Goal: Check status: Check status

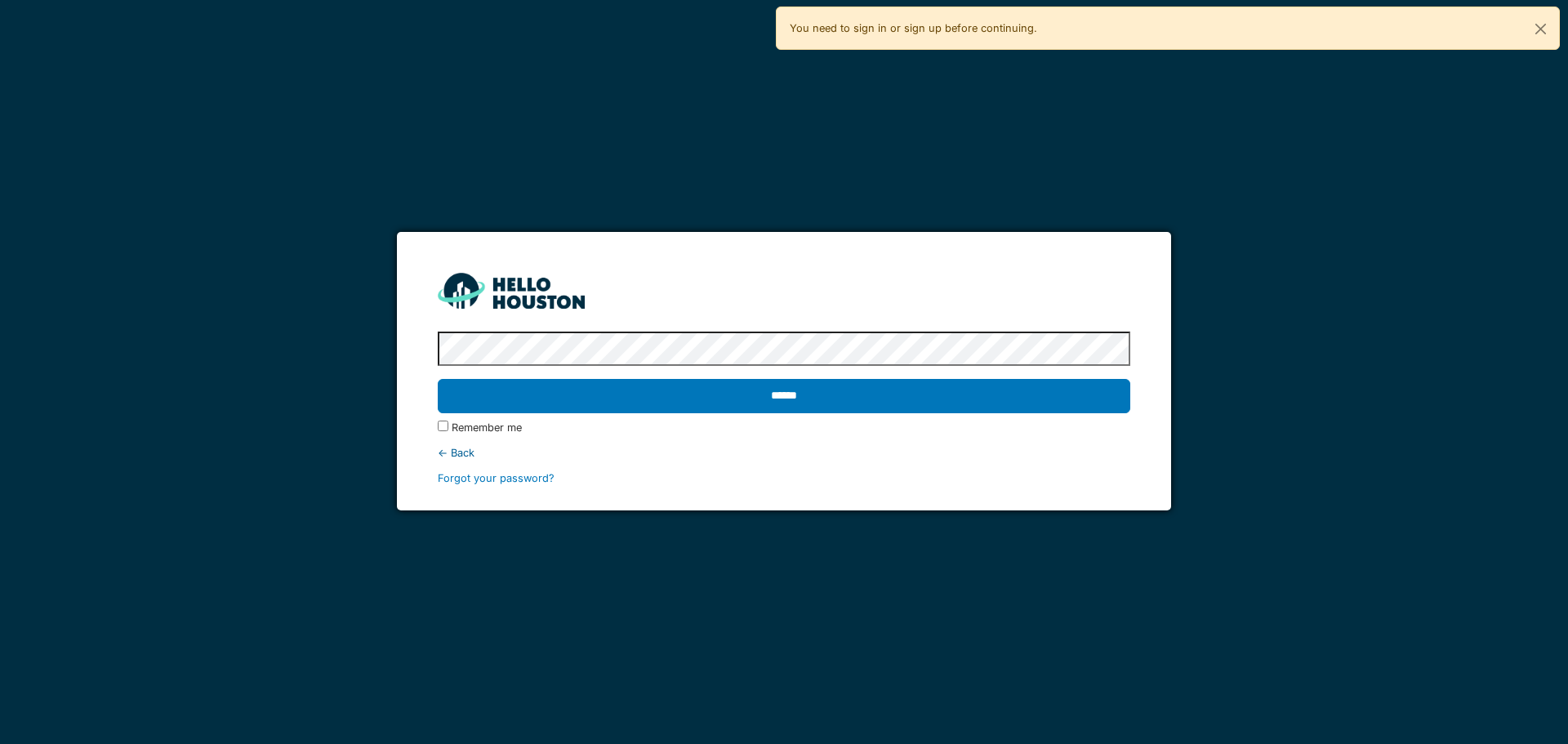
click at [718, 371] on div "****** Remember me ← Back Forgot your password?" at bounding box center [784, 405] width 692 height 161
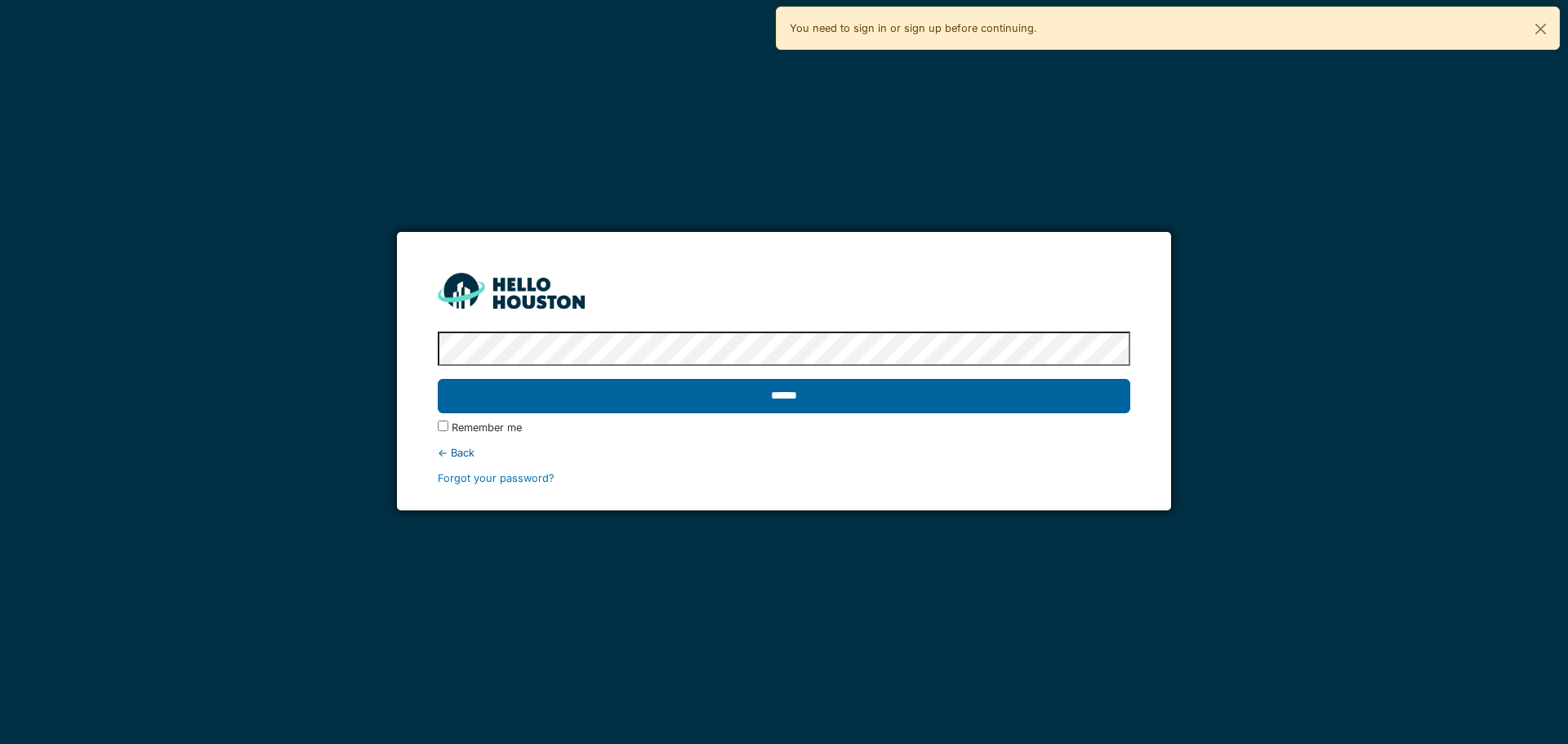
click at [728, 391] on input "******" at bounding box center [784, 396] width 692 height 34
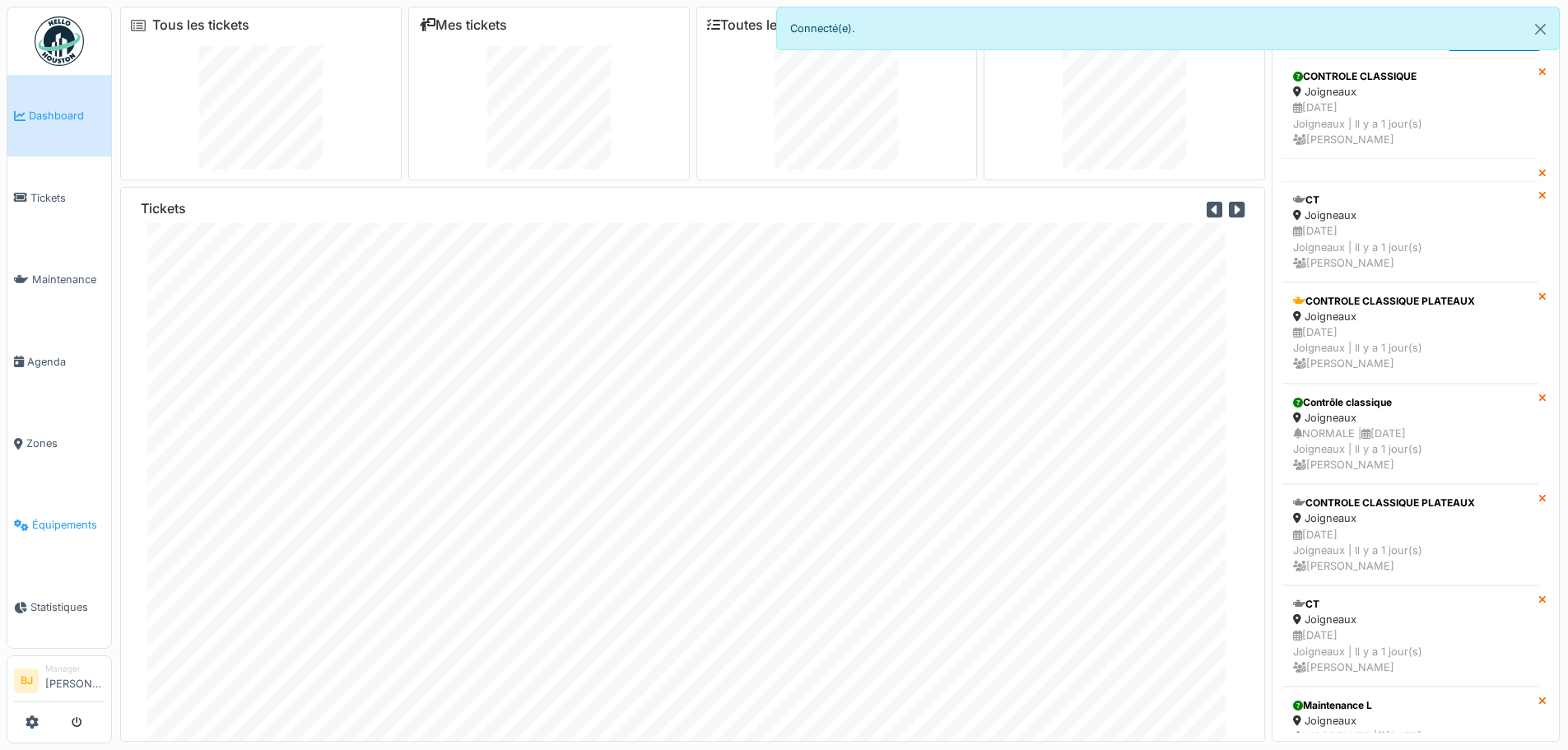
click at [93, 517] on span "Équipements" at bounding box center [69, 524] width 72 height 16
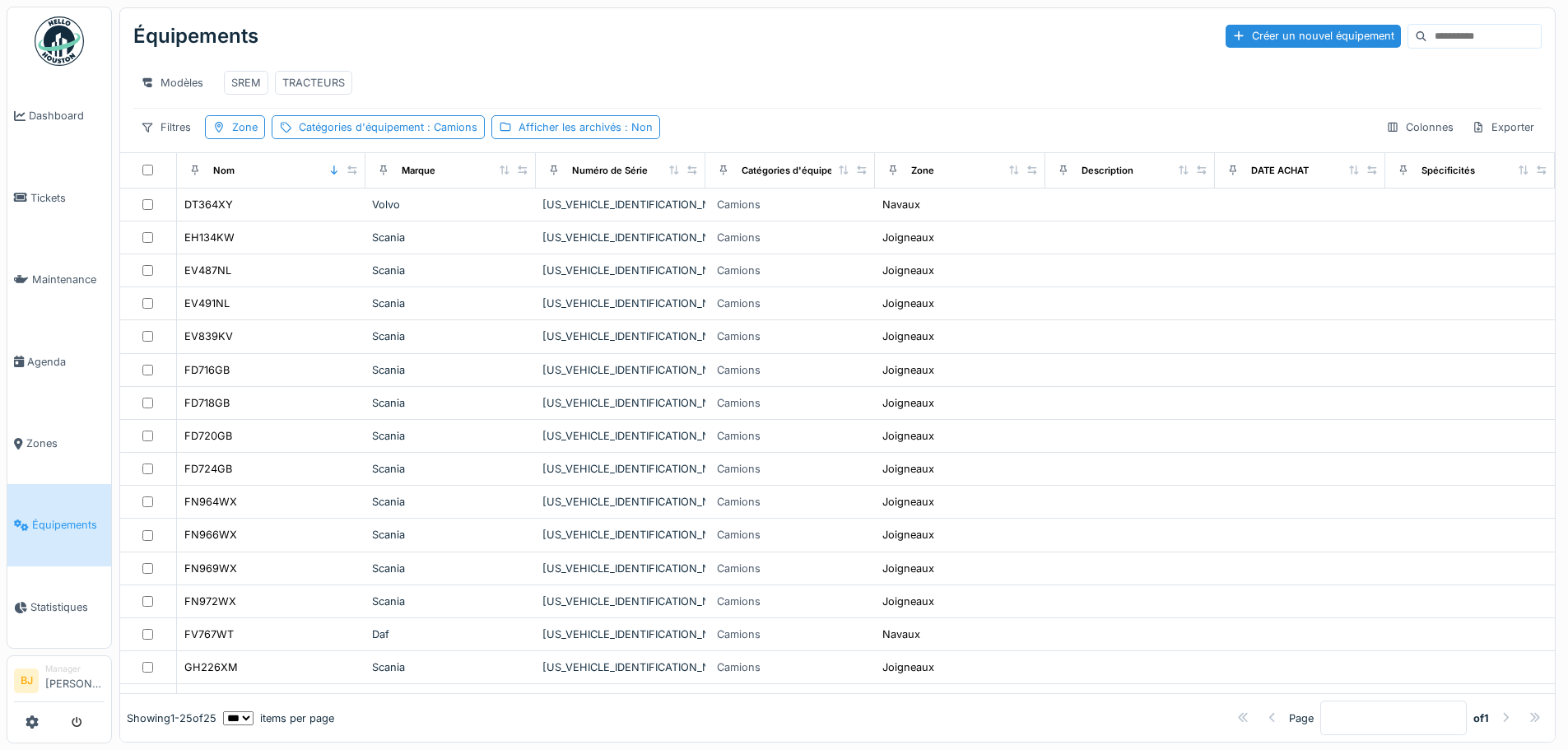
click at [1428, 31] on input at bounding box center [1484, 36] width 113 height 23
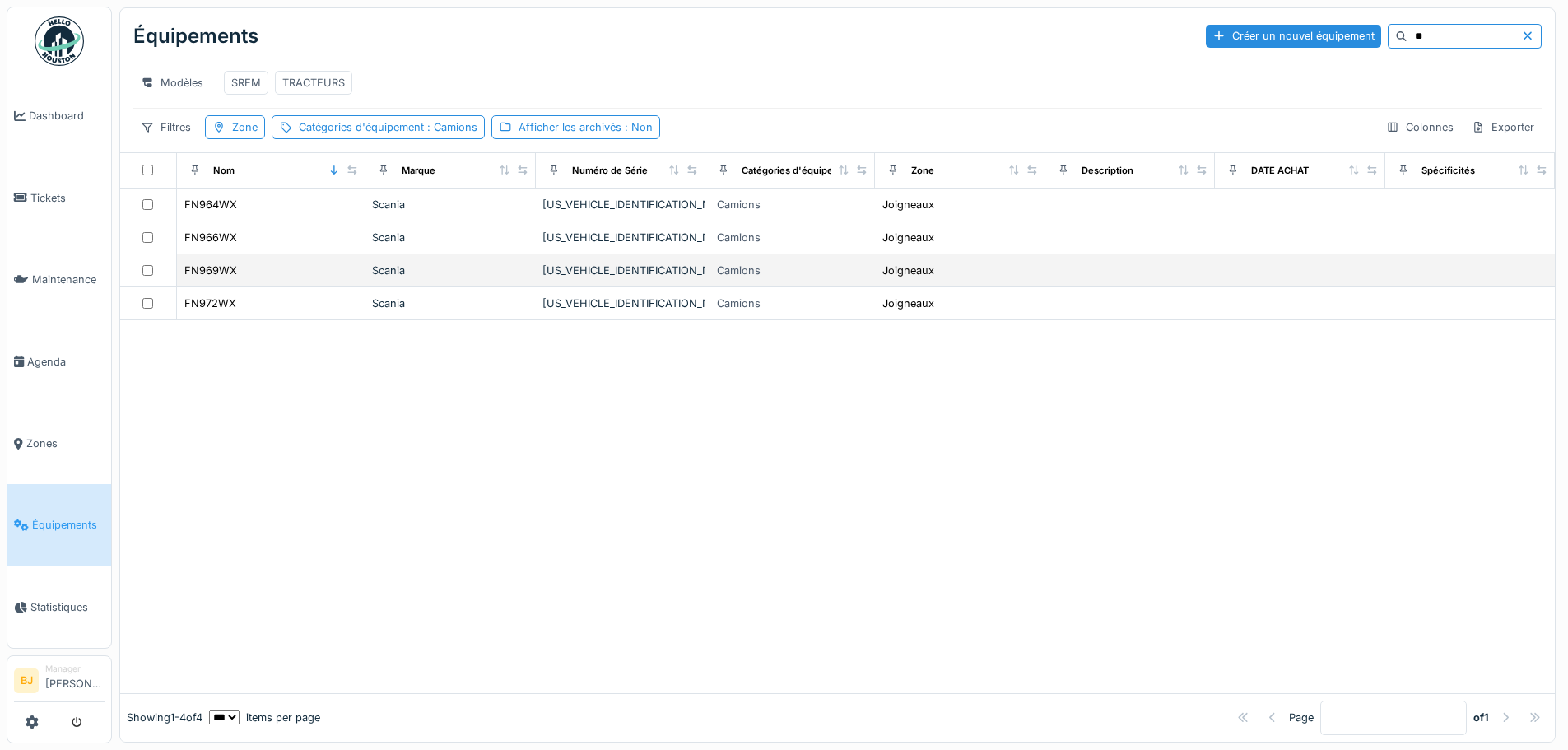
click at [281, 276] on div "FN969WX" at bounding box center [270, 270] width 176 height 18
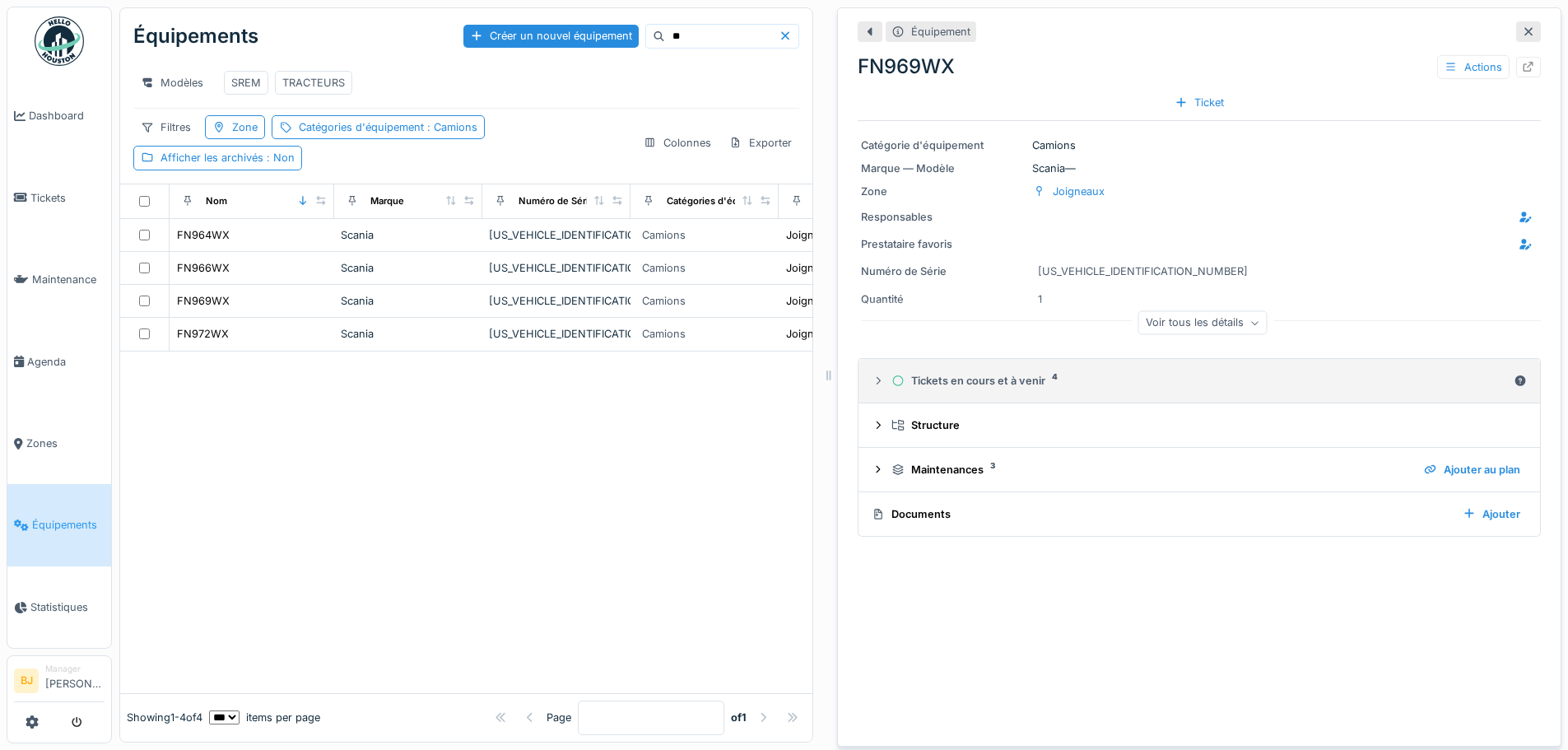
click at [940, 385] on div "Tickets en cours et à venir 4" at bounding box center [1199, 380] width 615 height 16
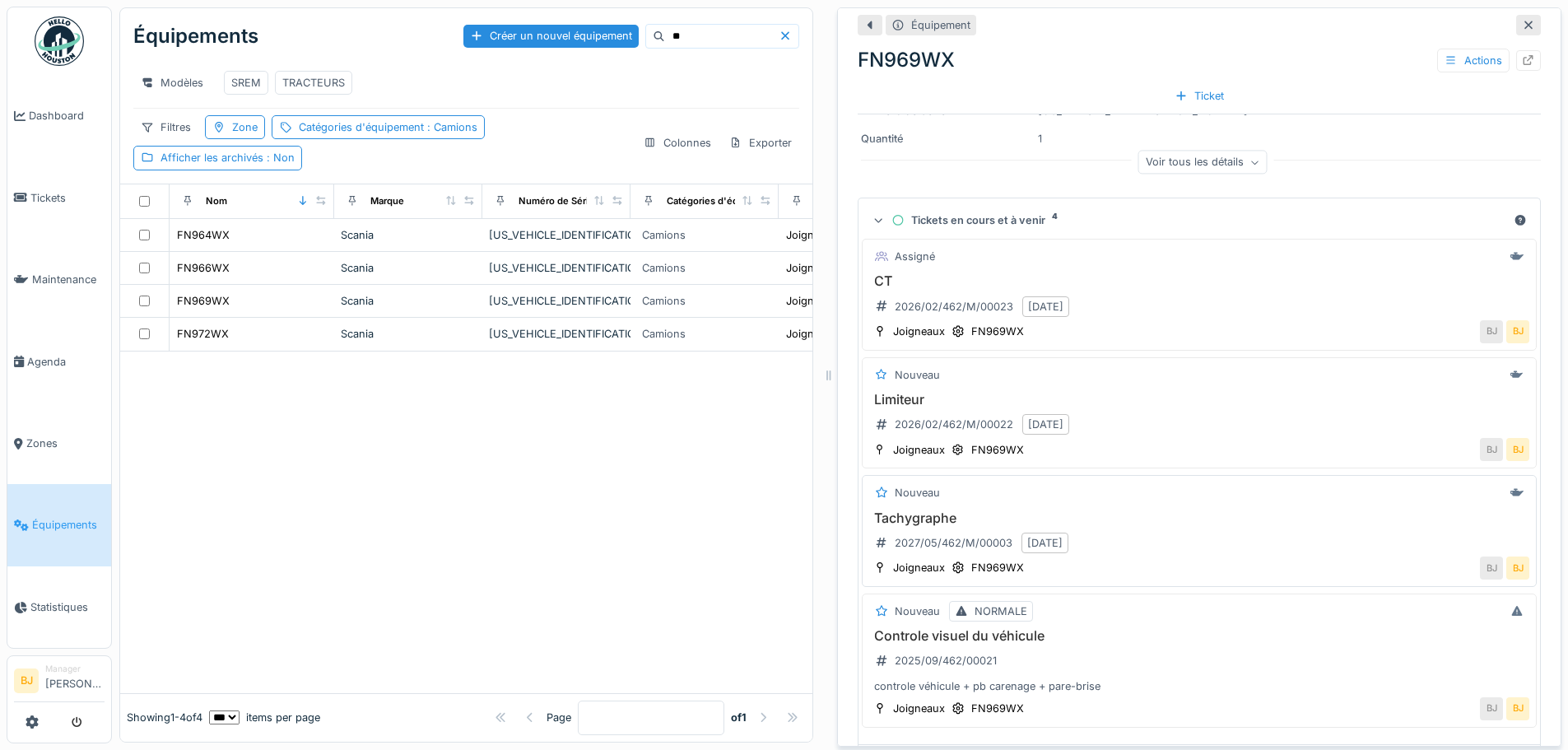
scroll to position [164, 0]
click at [1151, 651] on div "Controle visuel du véhicule 2025/09/462/00021 controle véhicule + pb carenage +…" at bounding box center [1199, 656] width 660 height 66
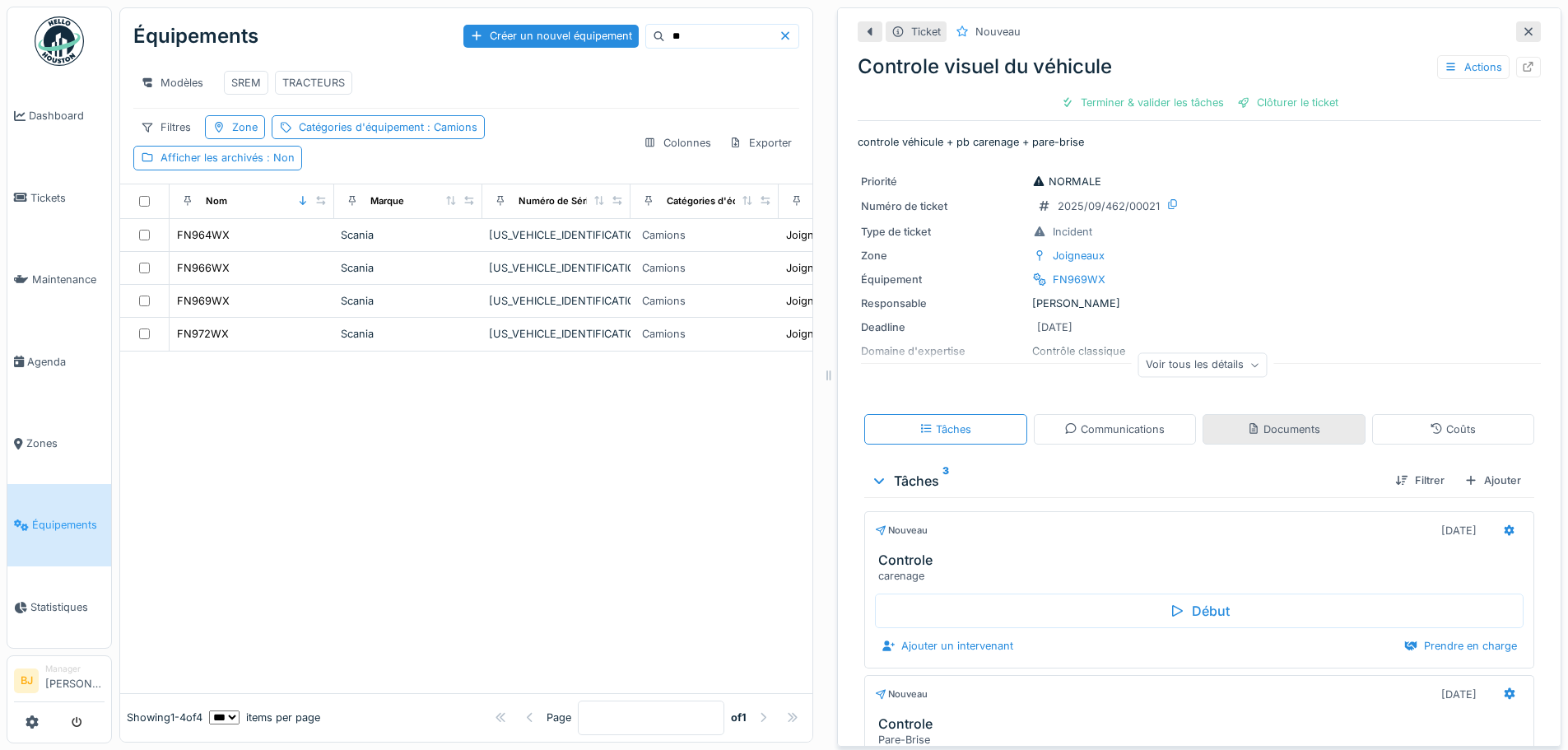
click at [1237, 414] on div "Documents" at bounding box center [1284, 428] width 163 height 31
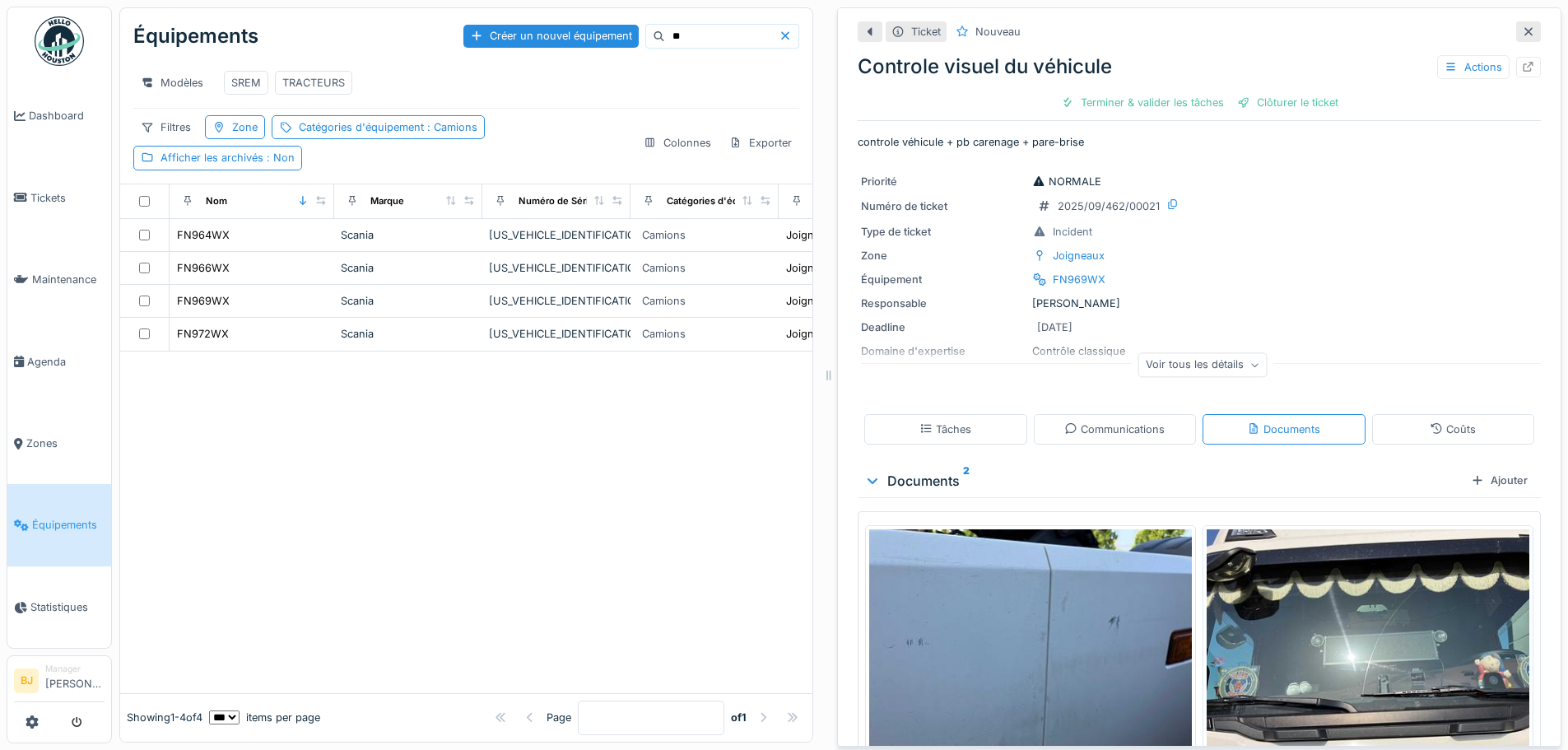
scroll to position [76, 0]
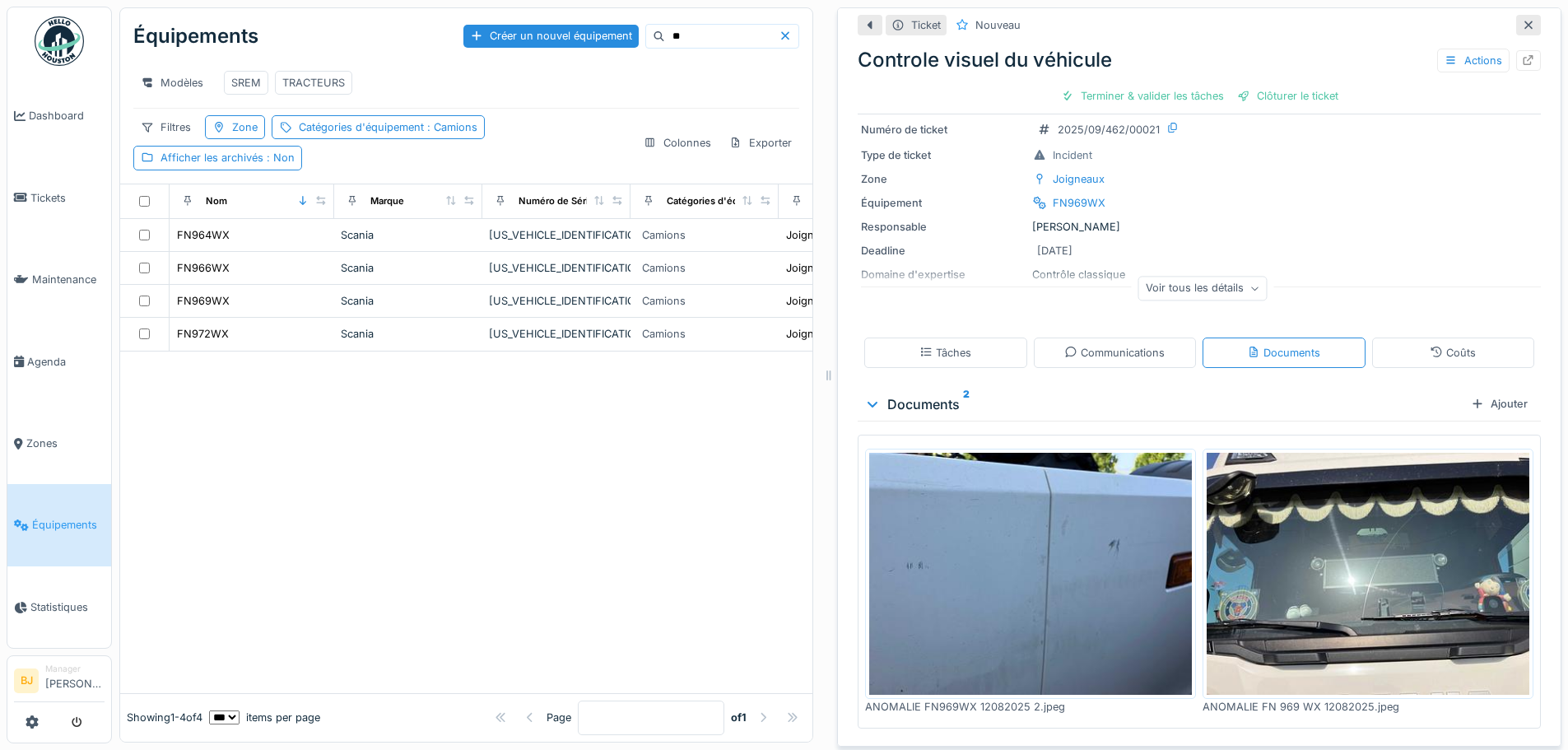
click at [1429, 542] on img at bounding box center [1367, 573] width 323 height 242
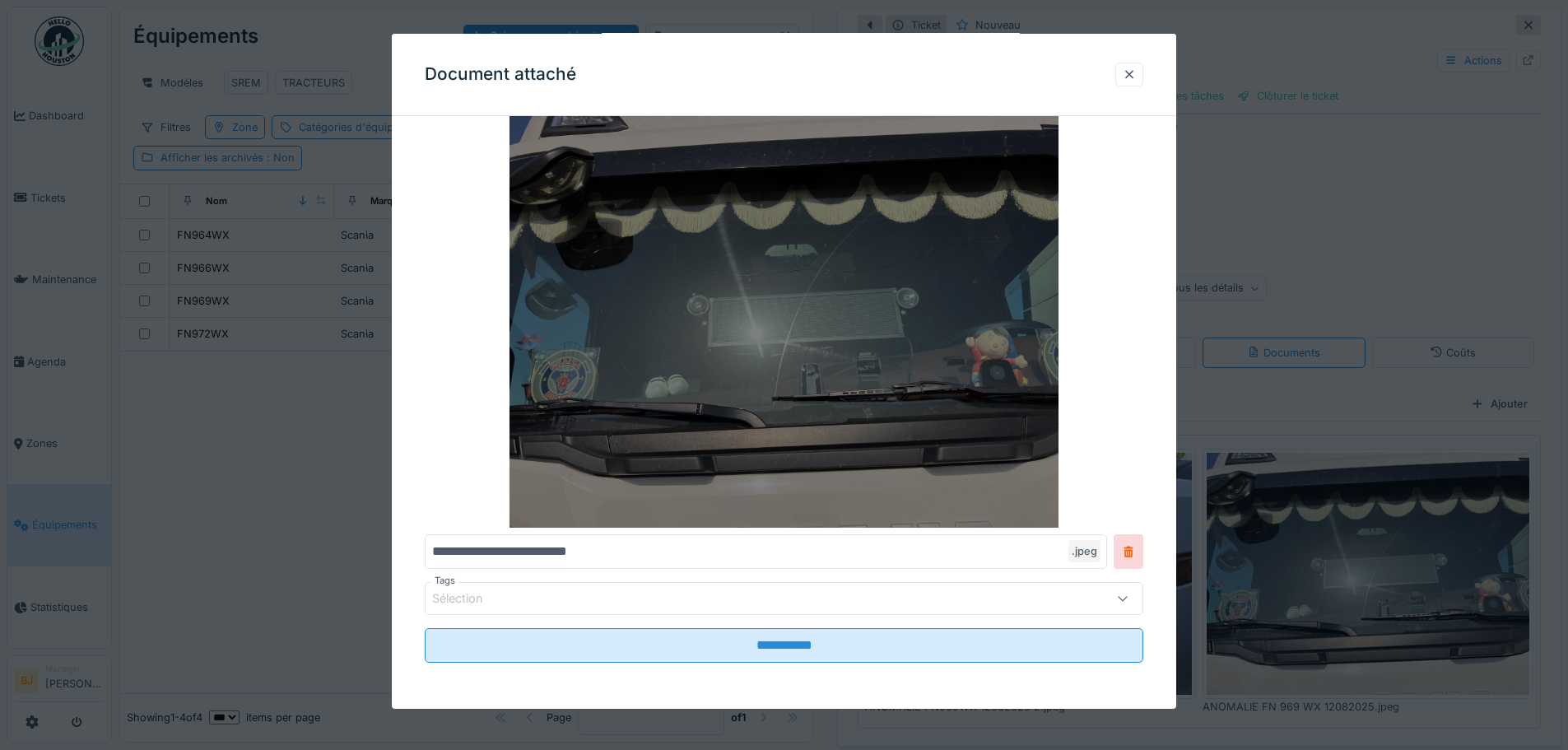
scroll to position [0, 0]
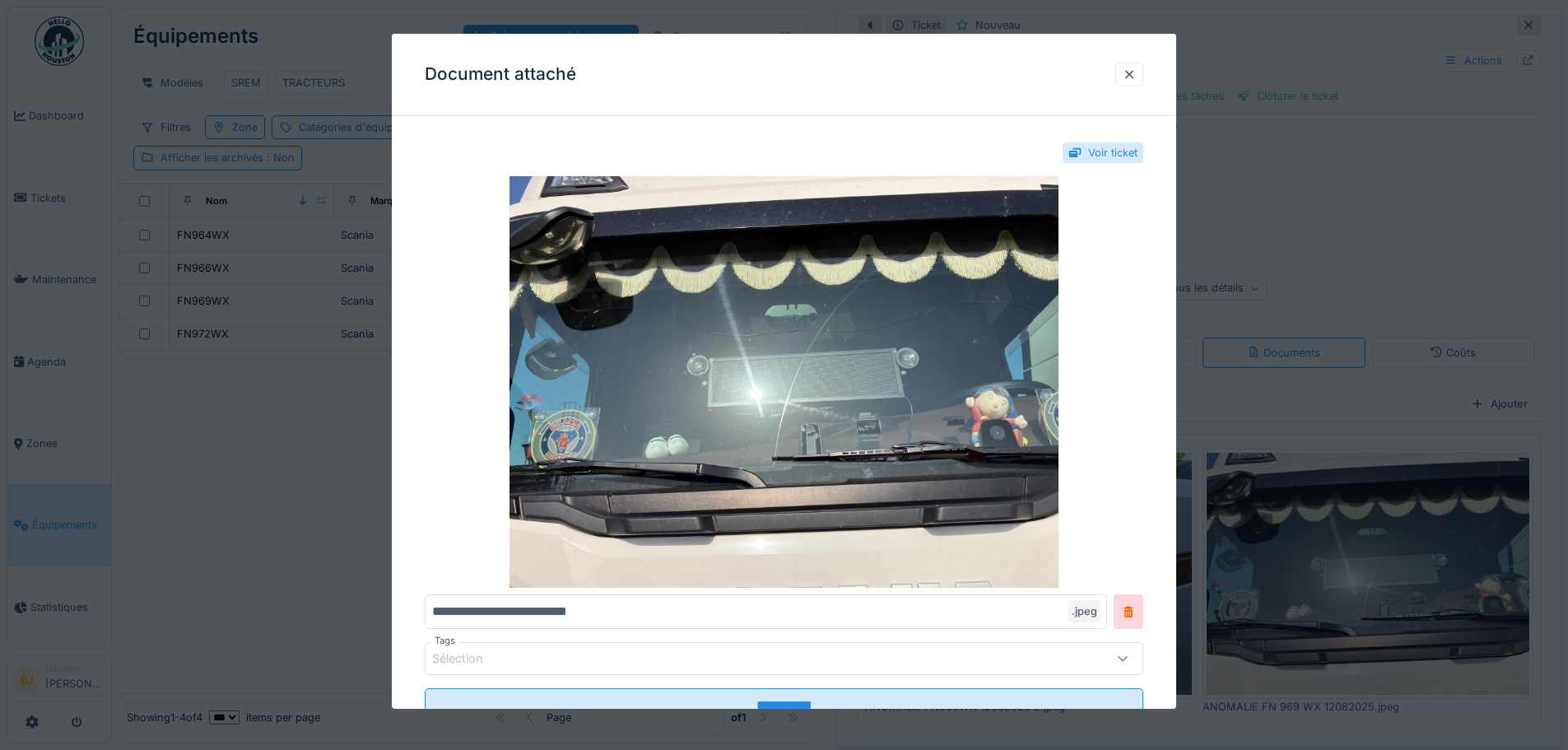
click at [1132, 159] on div "Voir ticket" at bounding box center [1113, 152] width 49 height 16
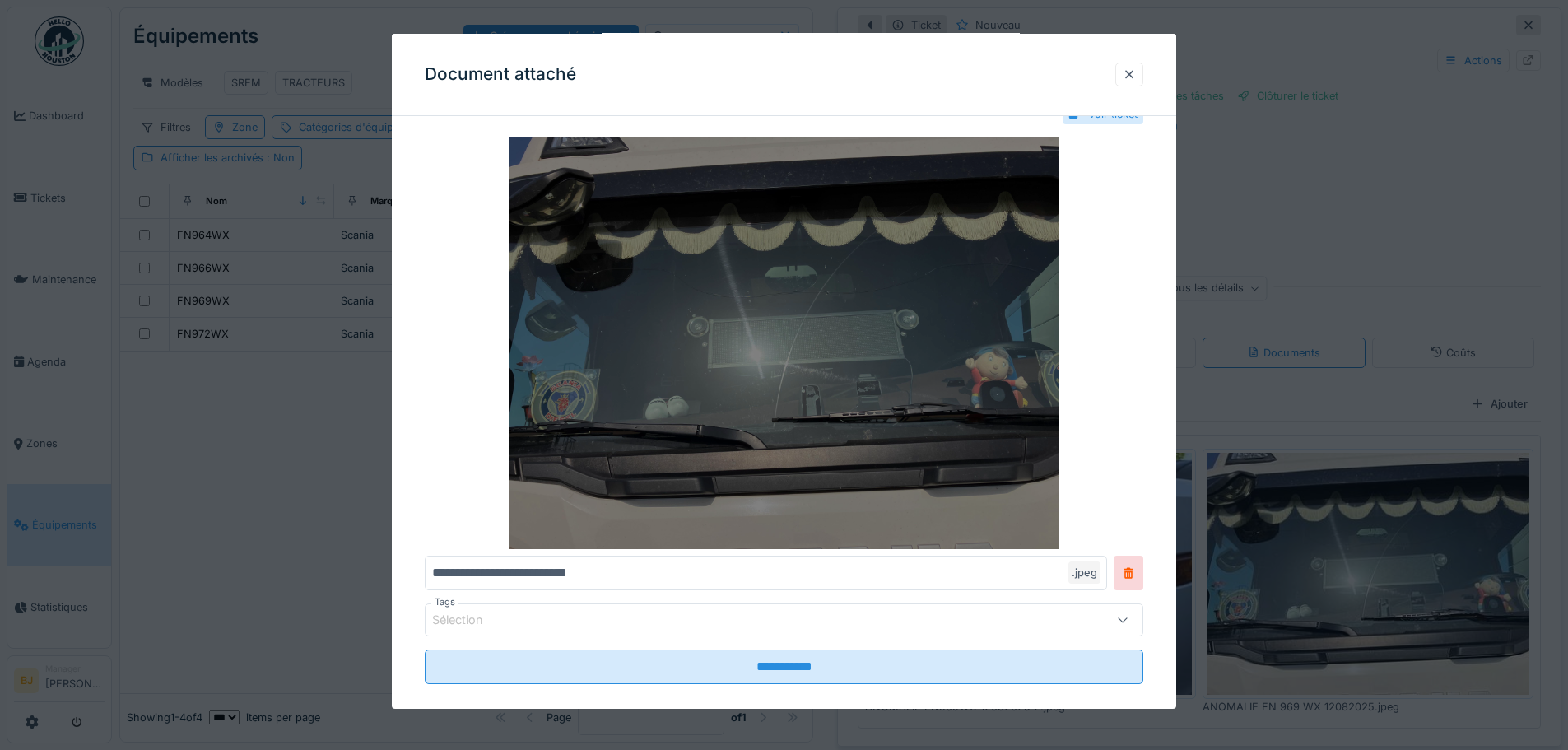
scroll to position [60, 0]
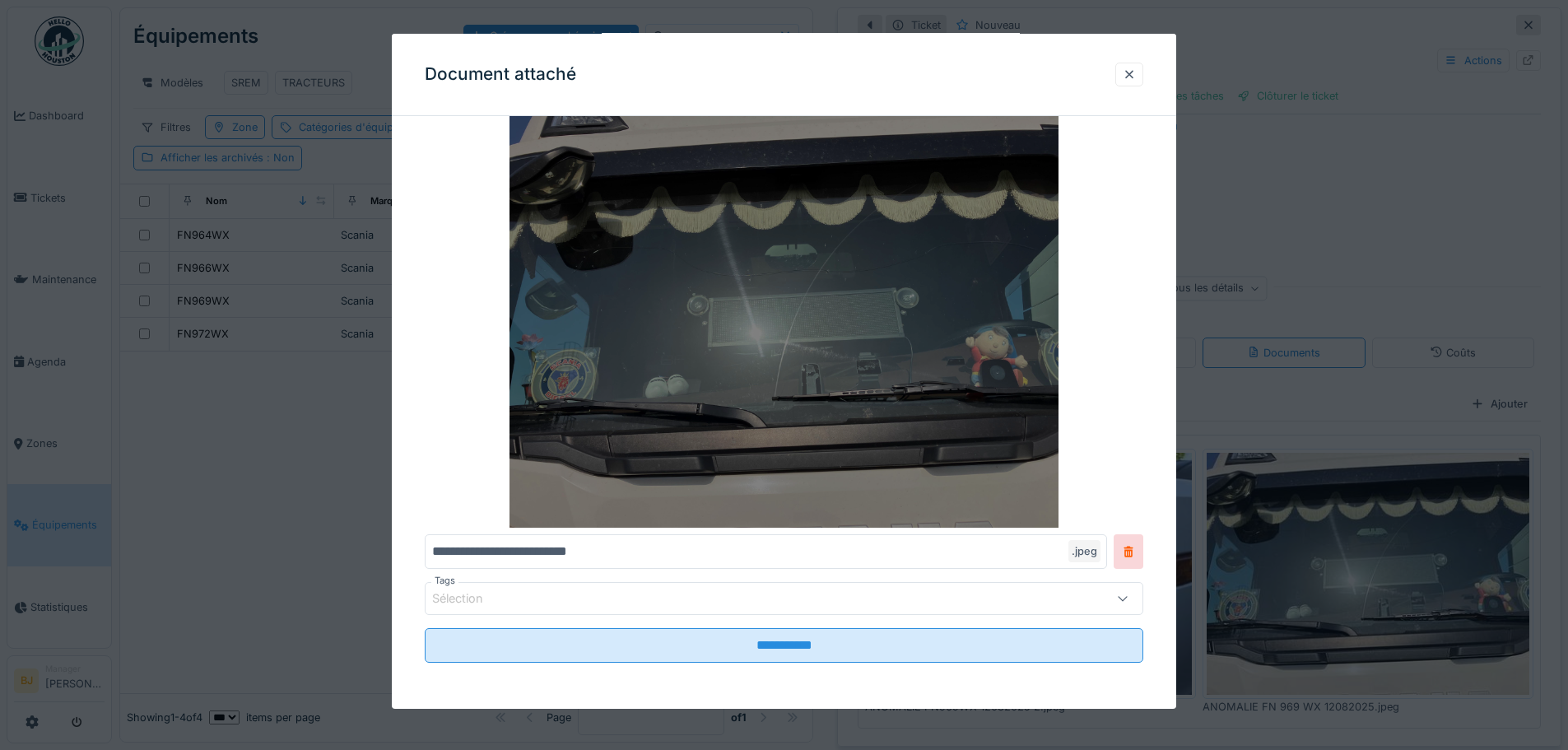
click at [838, 412] on img at bounding box center [784, 322] width 718 height 412
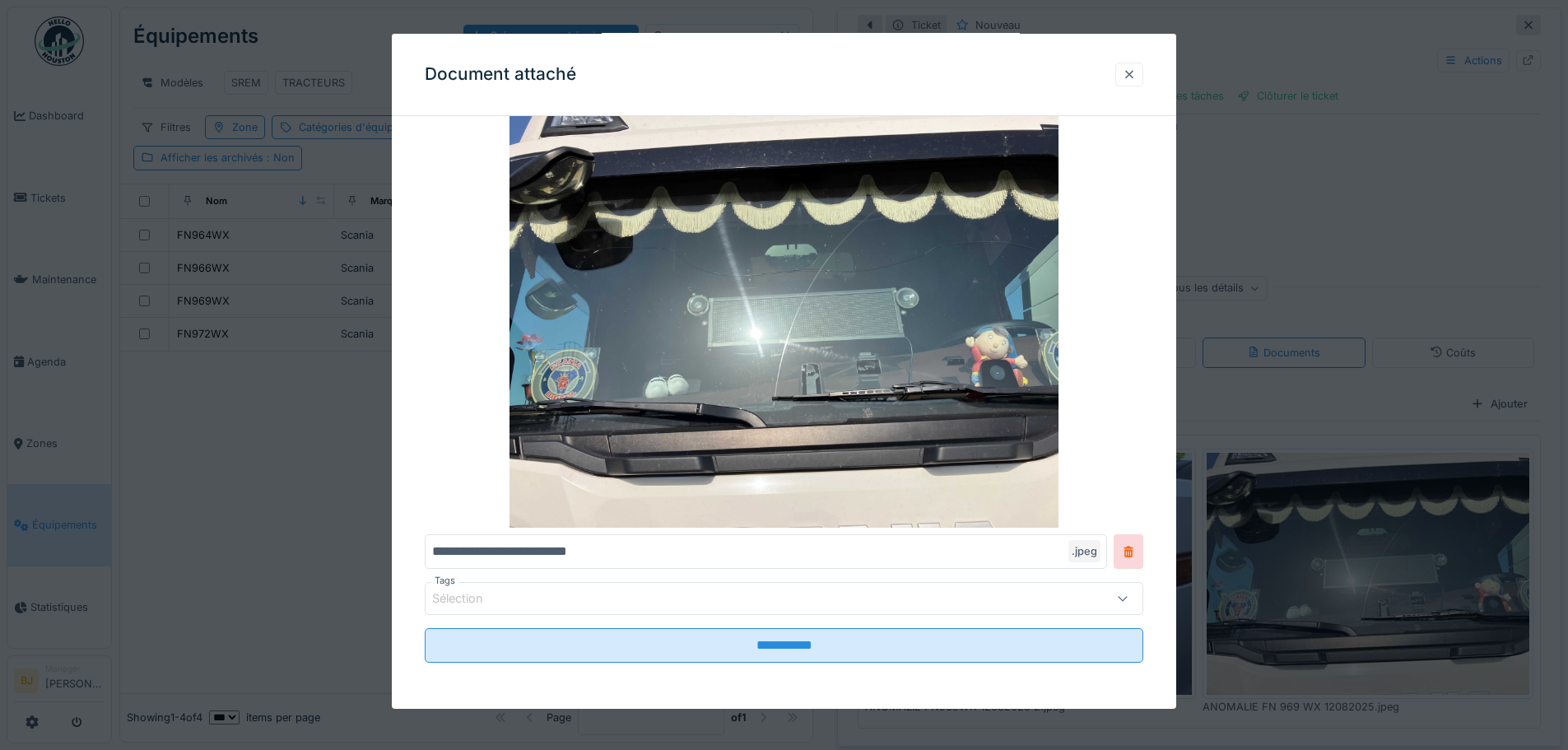
click at [1134, 72] on div at bounding box center [1129, 74] width 28 height 24
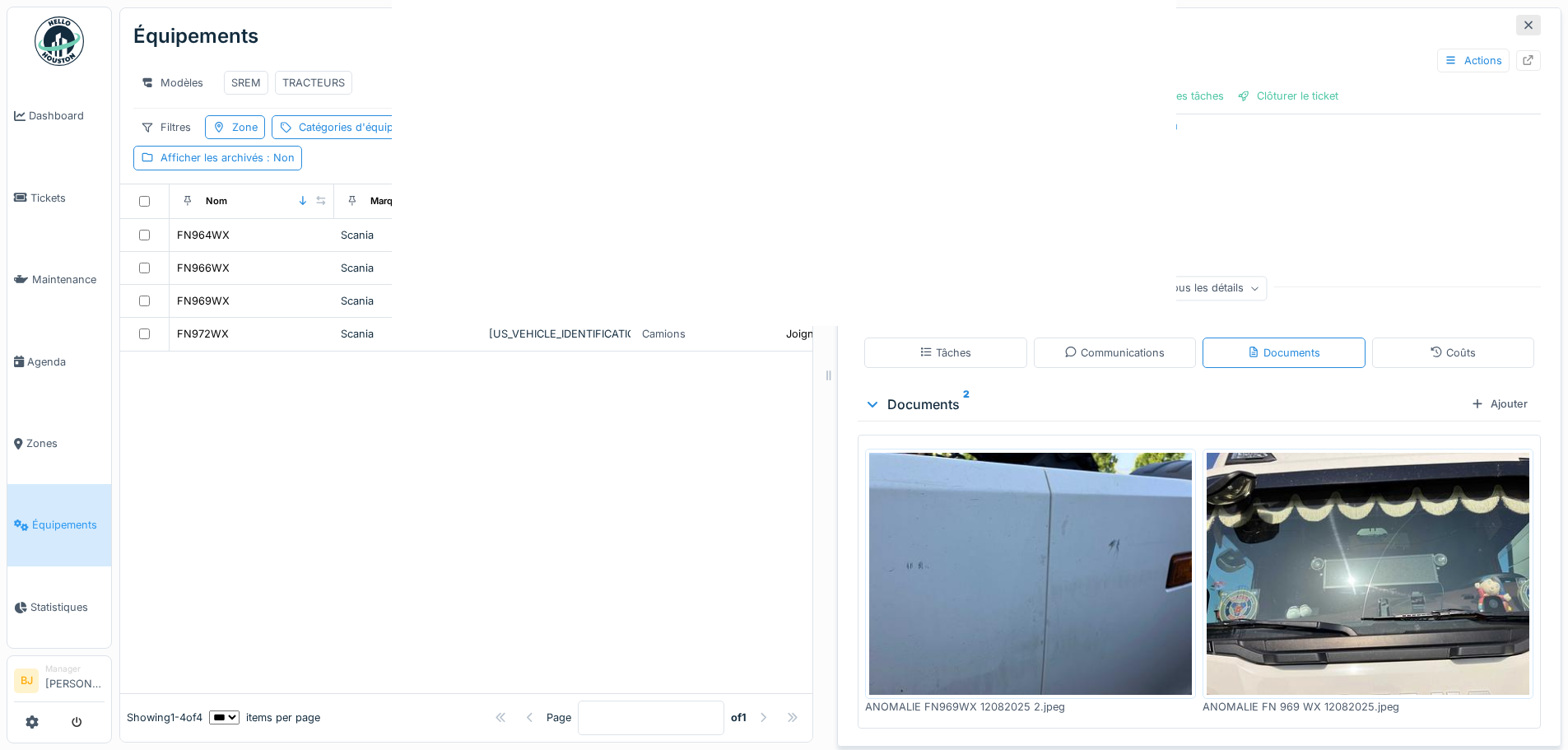
scroll to position [0, 0]
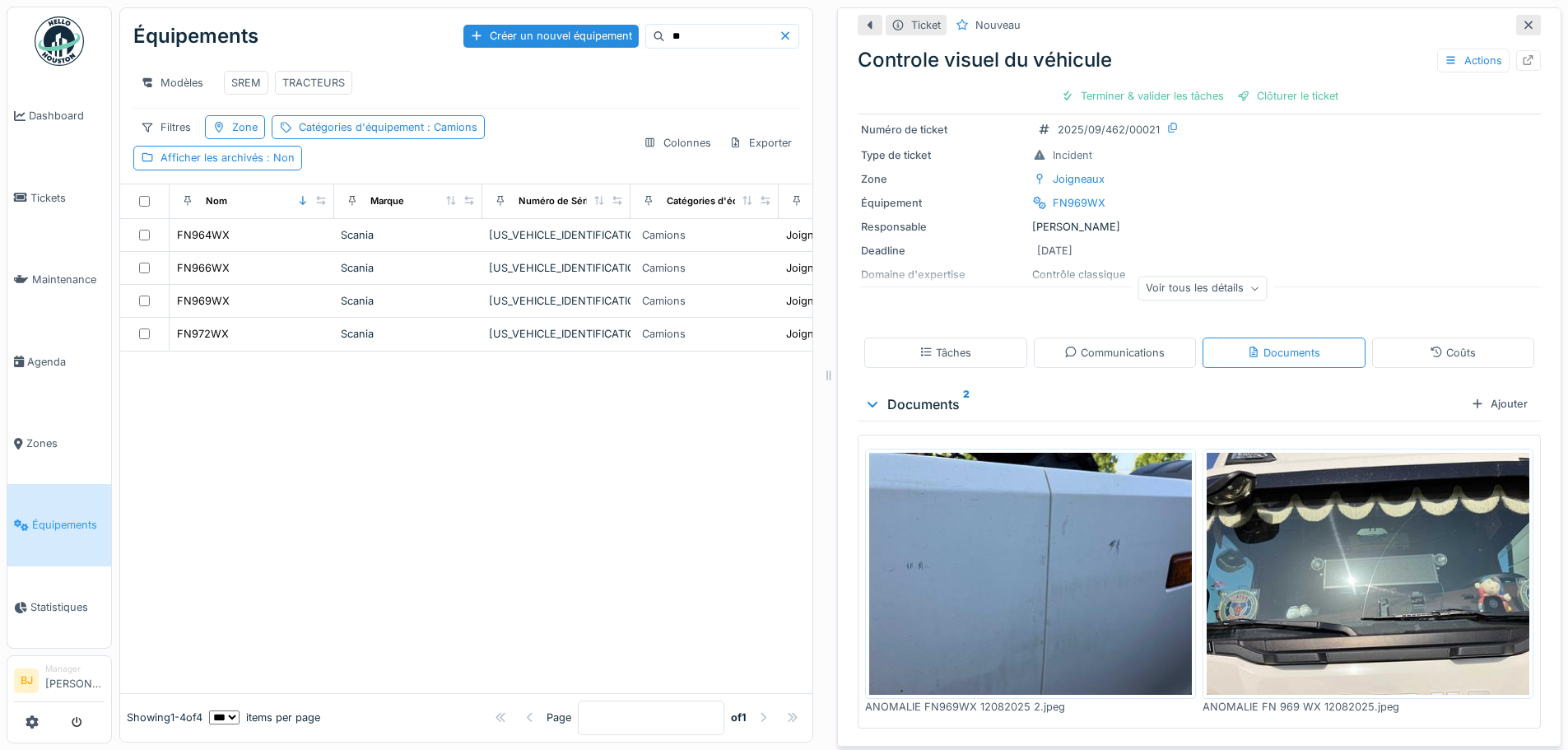
click at [1516, 19] on div at bounding box center [1528, 25] width 25 height 20
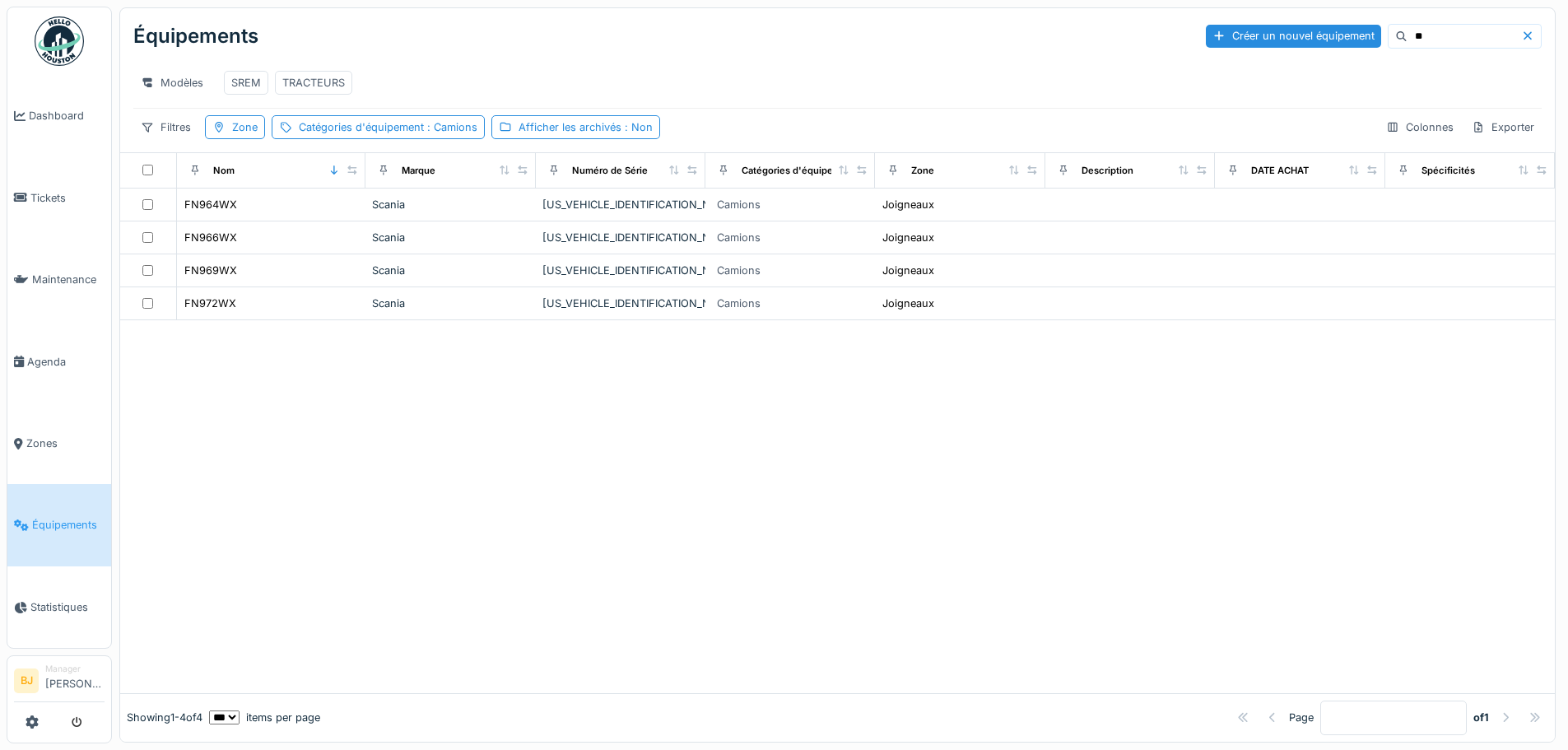
click at [1020, 532] on div at bounding box center [837, 507] width 1435 height 372
click at [1407, 34] on input "**" at bounding box center [1464, 36] width 113 height 23
type input "**"
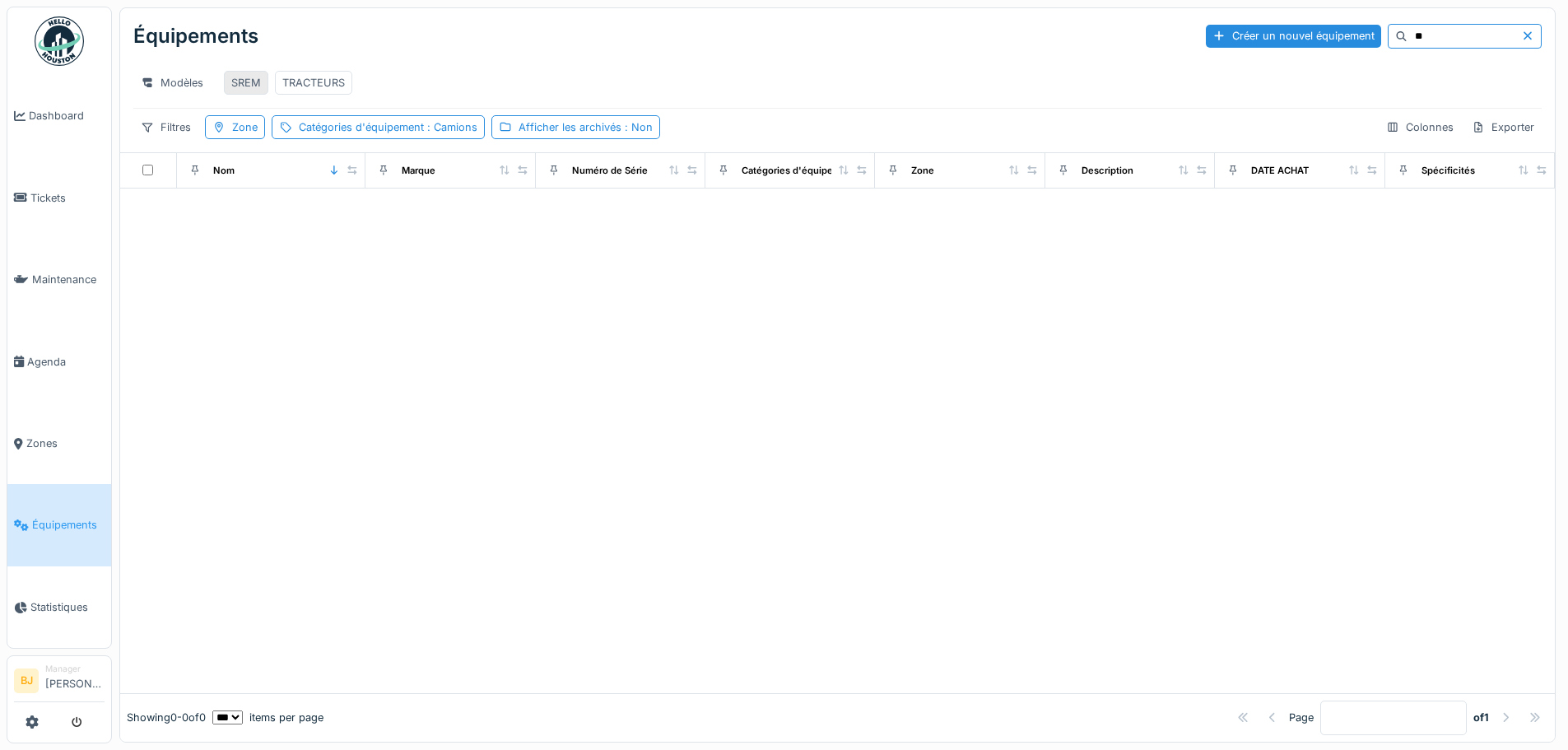
click at [258, 75] on div "SREM" at bounding box center [246, 83] width 30 height 16
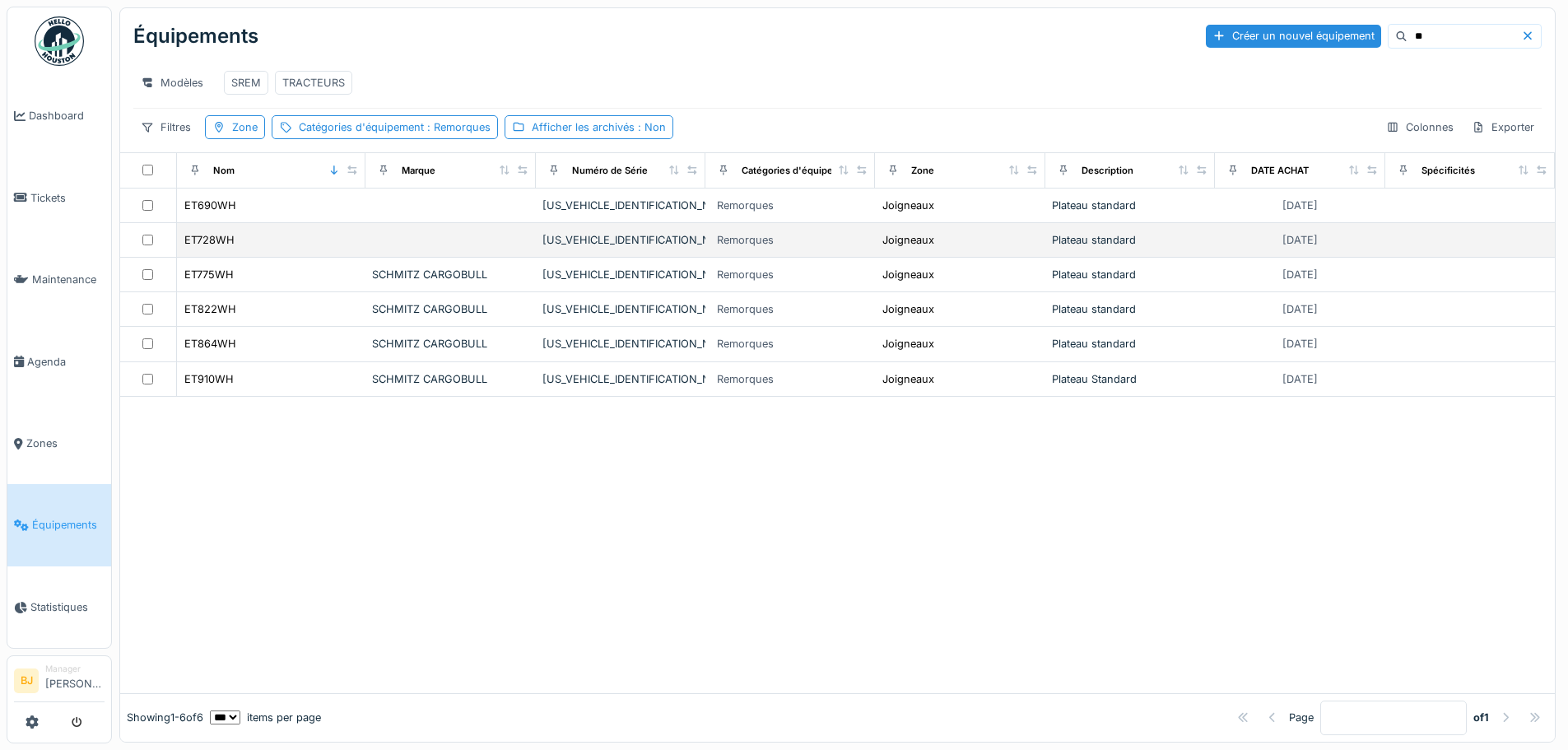
click at [310, 248] on div "ET728WH" at bounding box center [270, 240] width 176 height 18
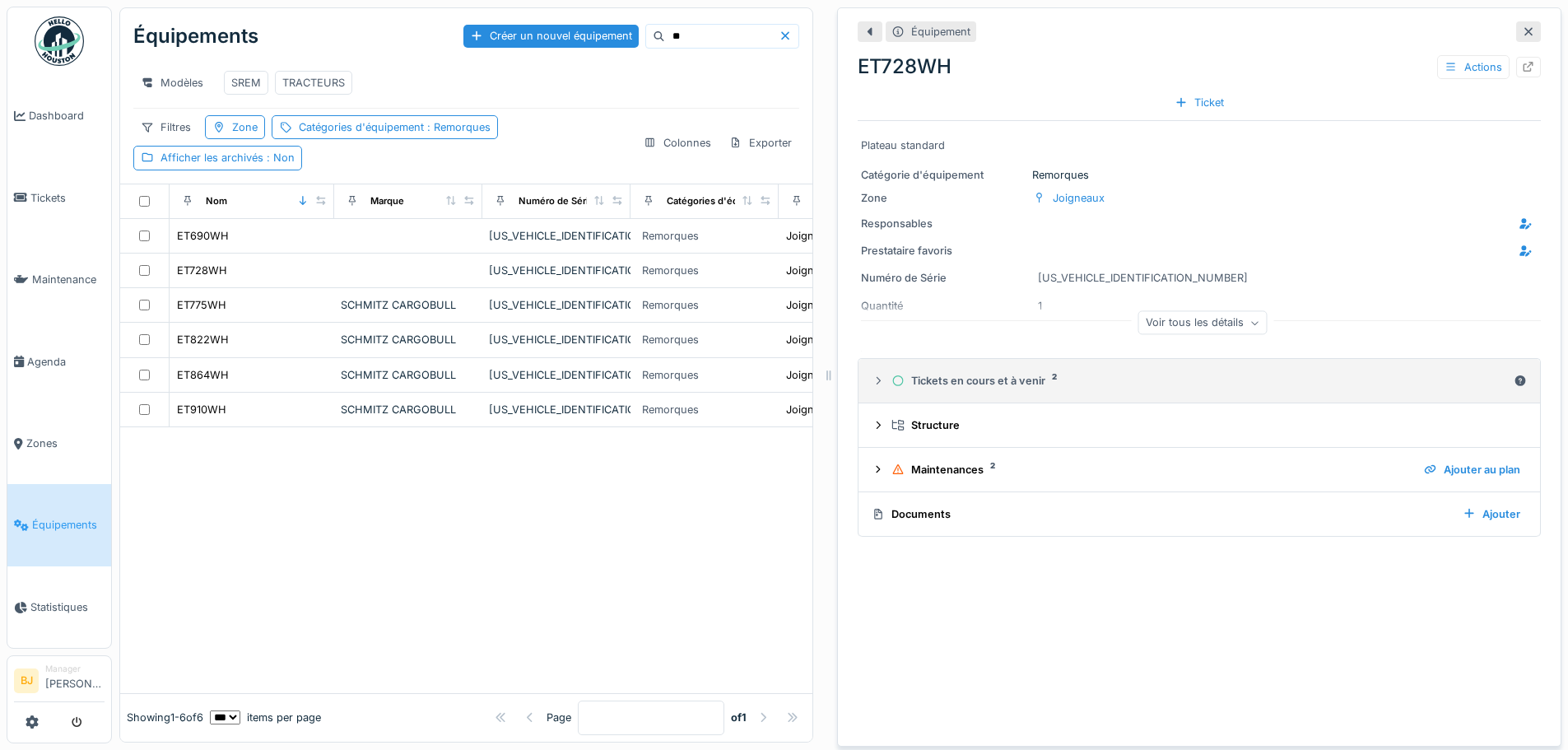
click at [939, 375] on div "Tickets en cours et à venir 2" at bounding box center [1199, 380] width 615 height 16
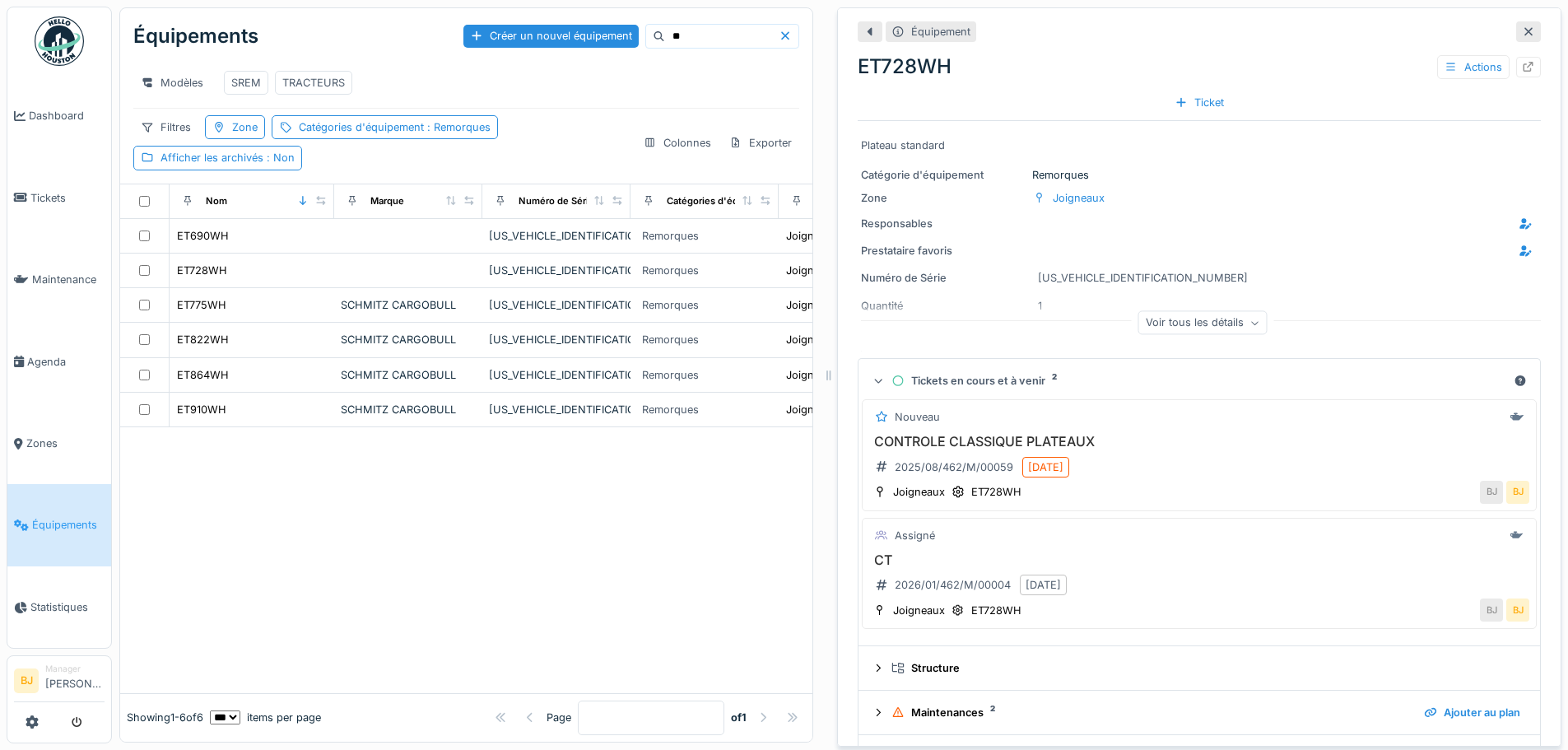
click at [1166, 319] on div "Voir tous les détails" at bounding box center [1203, 323] width 129 height 24
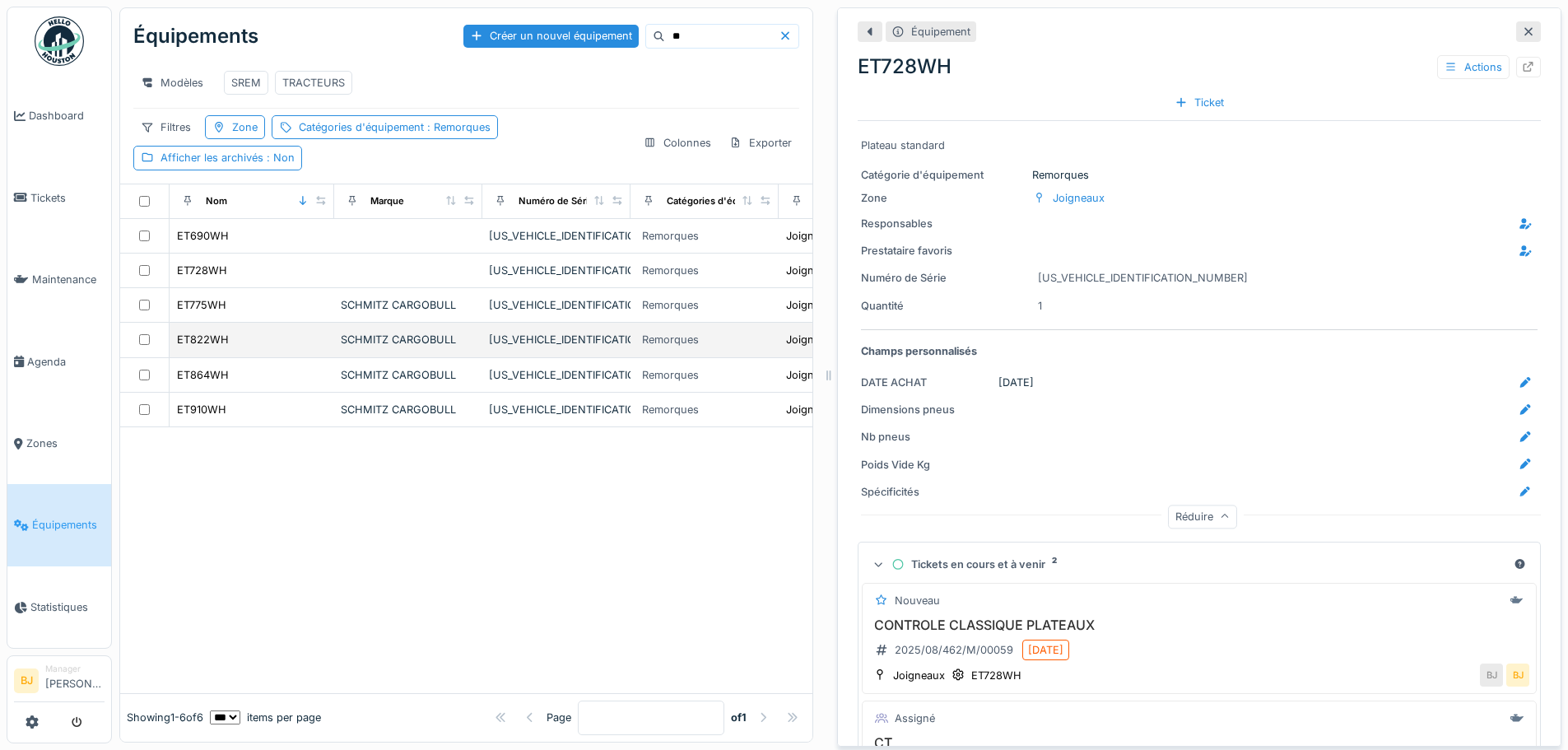
drag, startPoint x: 309, startPoint y: 537, endPoint x: 424, endPoint y: 349, distance: 220.4
click at [309, 537] on div at bounding box center [466, 560] width 692 height 266
